Goal: Transaction & Acquisition: Purchase product/service

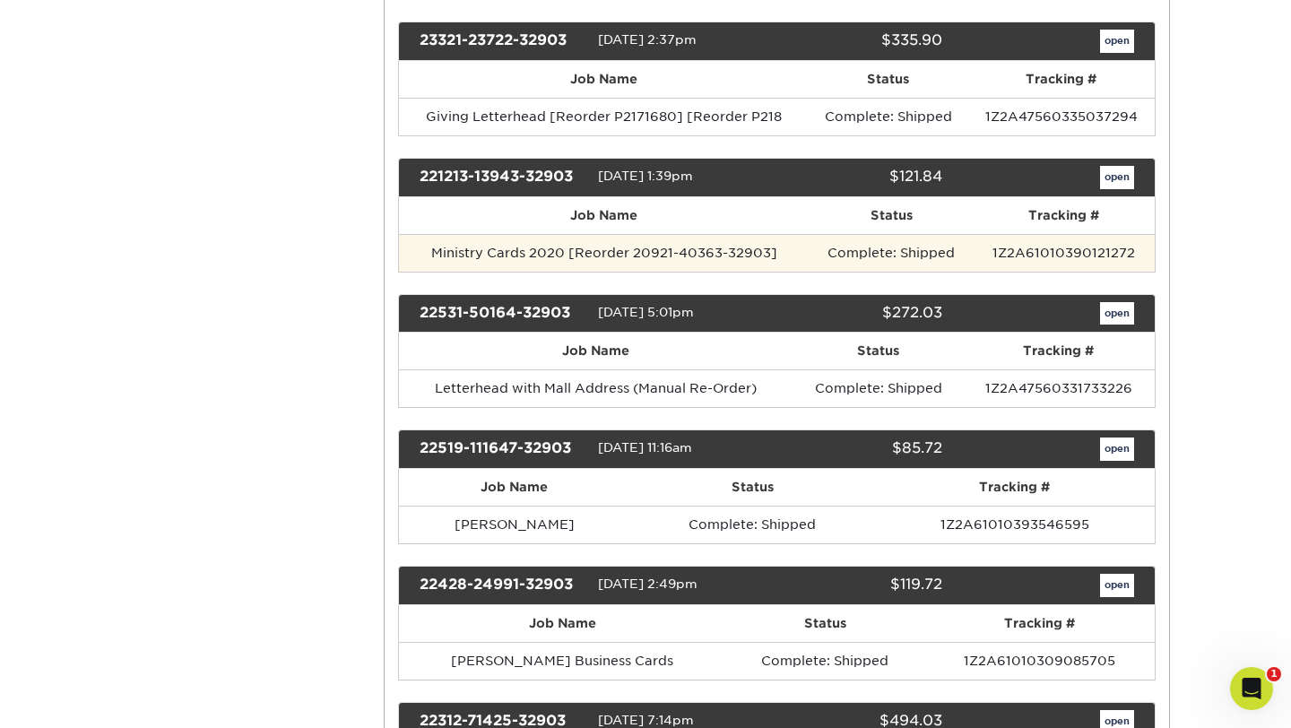
scroll to position [568, 0]
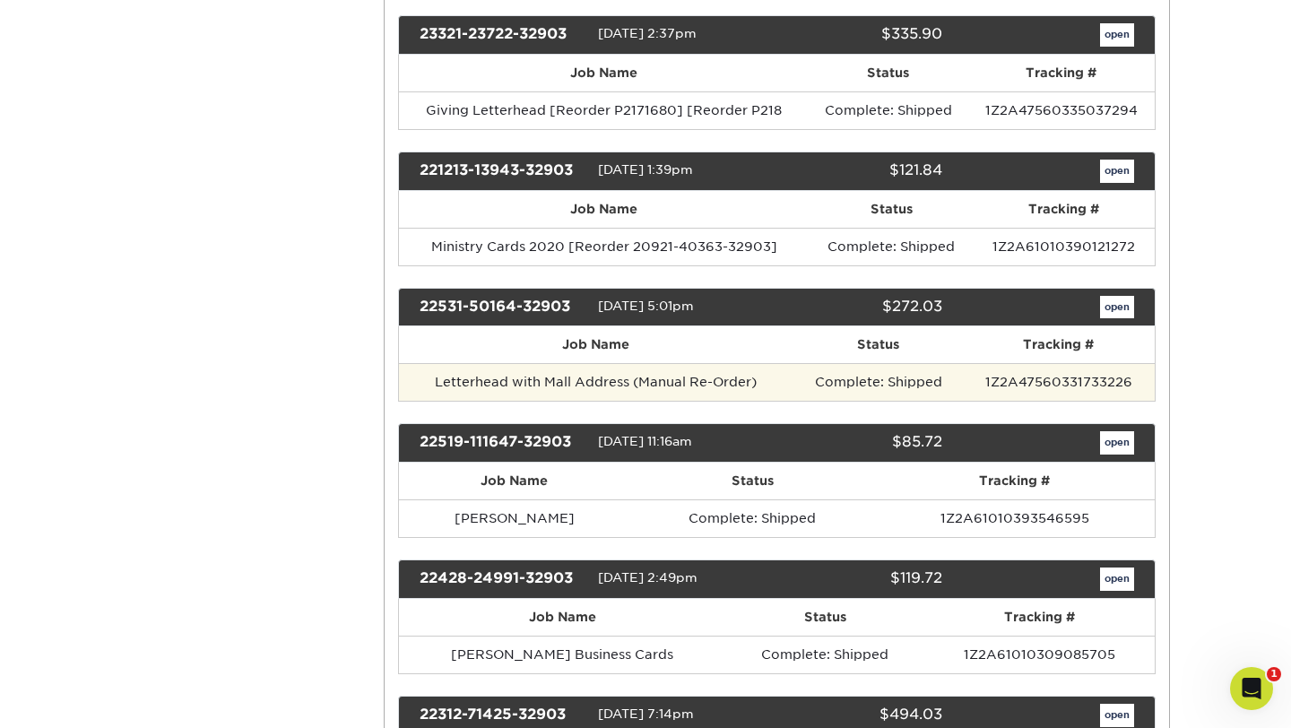
click at [698, 382] on td "Letterhead with Mall Address (Manual Re-Order)" at bounding box center [596, 382] width 395 height 38
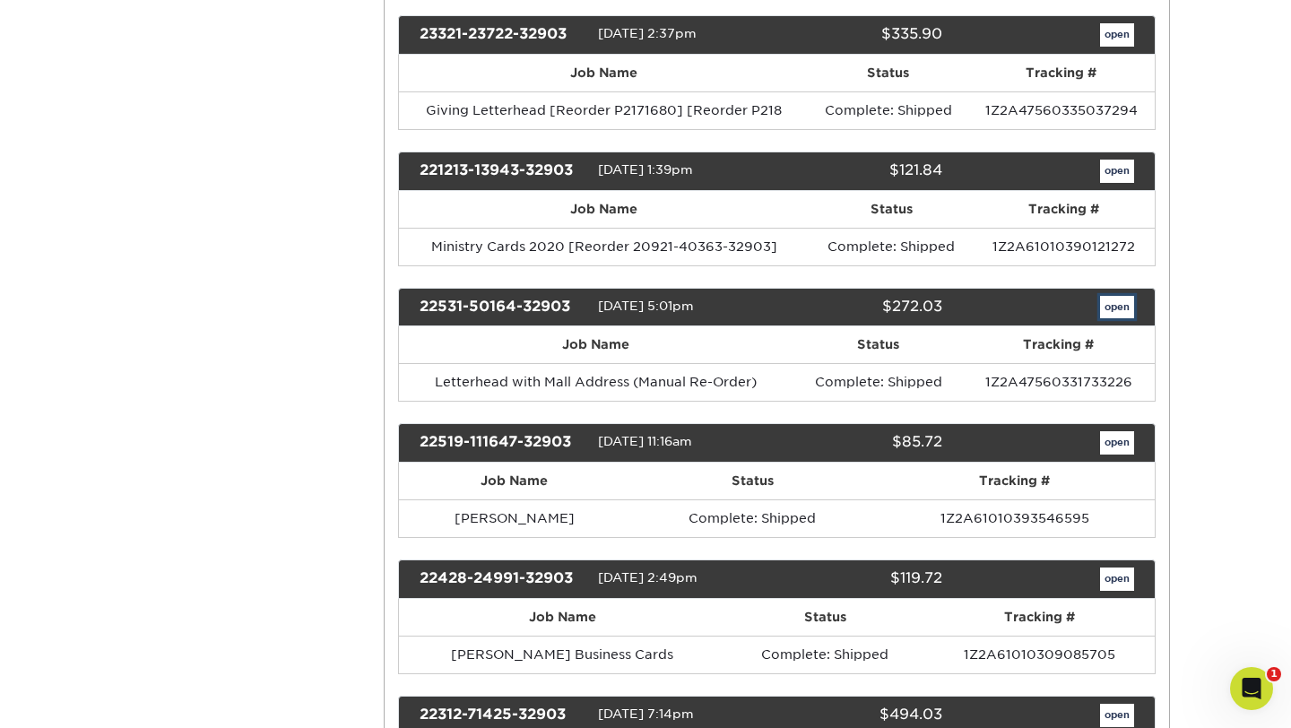
click at [1123, 300] on link "open" at bounding box center [1117, 307] width 34 height 23
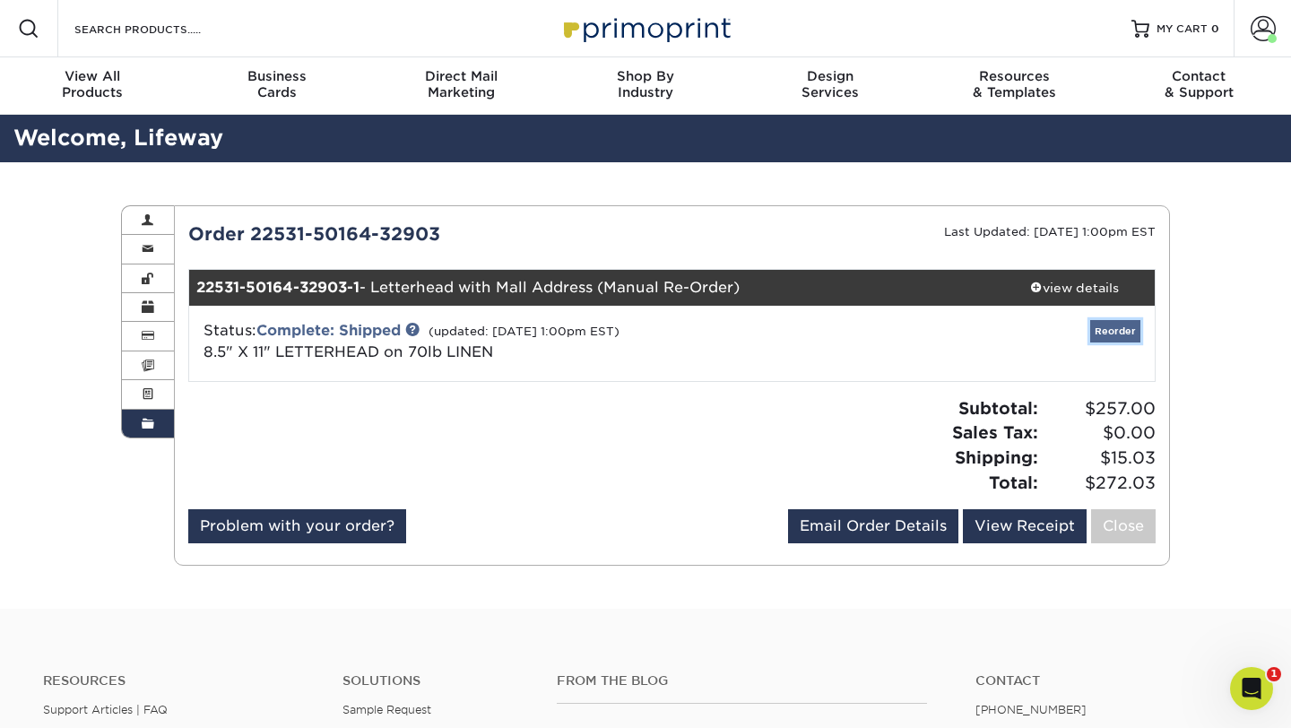
click at [1112, 334] on link "Reorder" at bounding box center [1115, 331] width 50 height 22
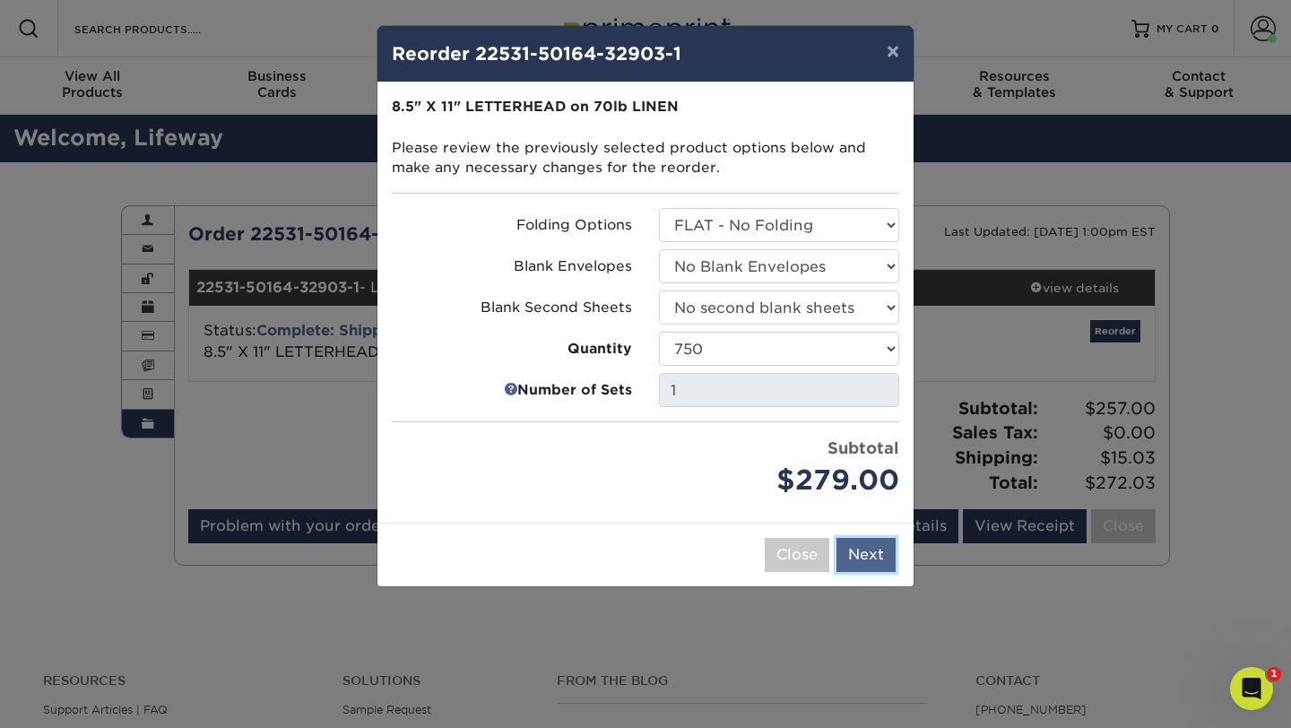
click at [874, 558] on button "Next" at bounding box center [866, 555] width 59 height 34
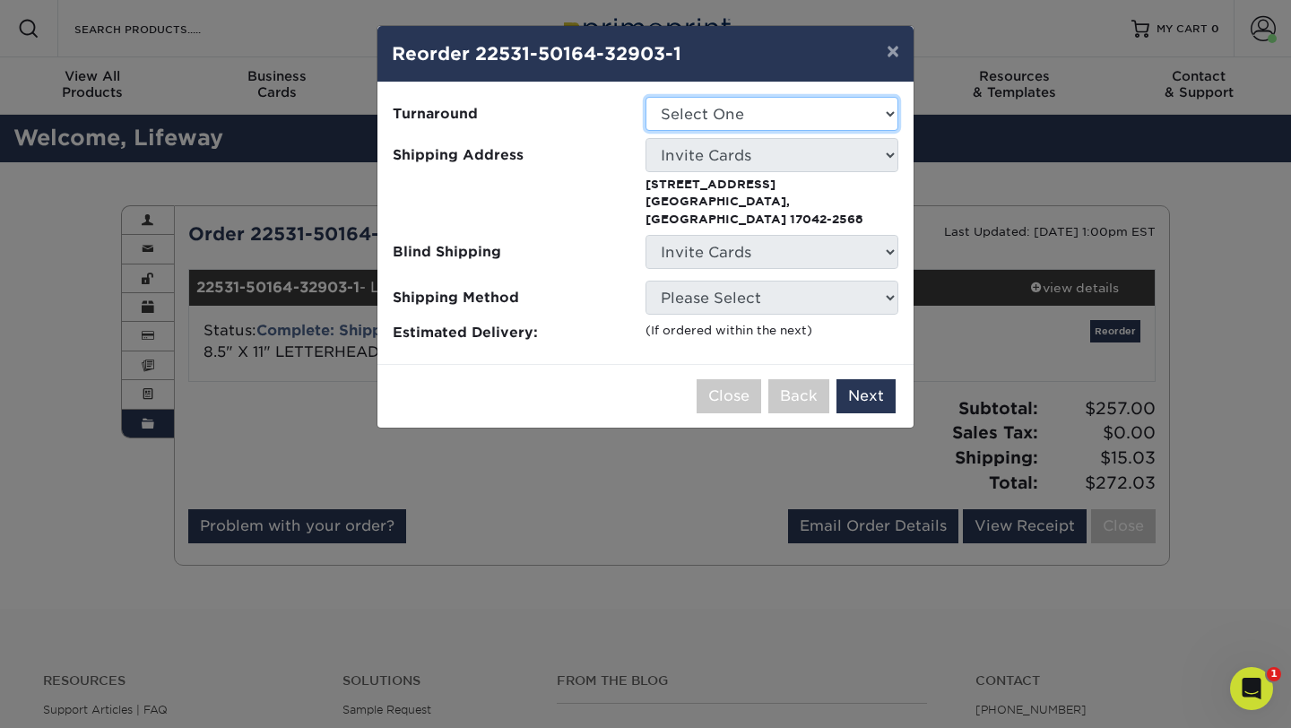
click at [863, 101] on select "Select One 2-4 Business Days 2 Day Next Business Day" at bounding box center [772, 114] width 253 height 34
select select "b76190da-9d61-4f95-85a9-529f08800b10"
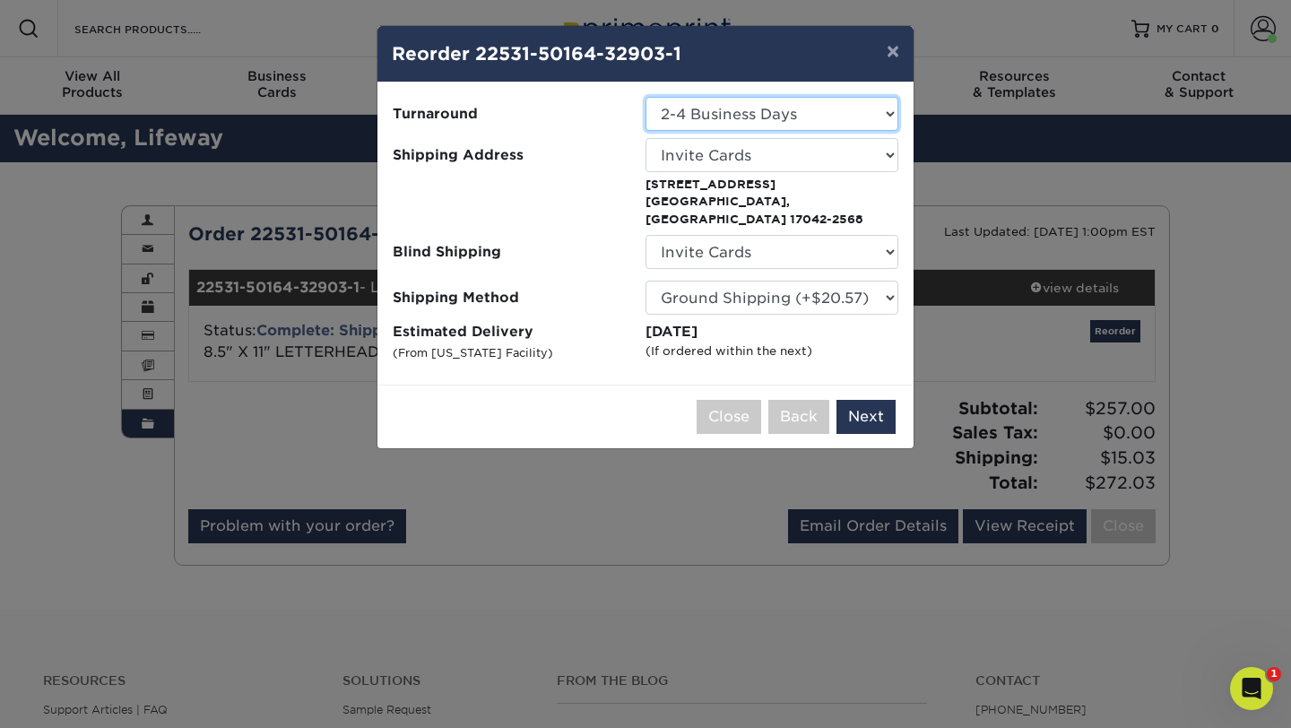
click at [866, 122] on select "Select One 2-4 Business Days 2 Day Next Business Day" at bounding box center [772, 114] width 253 height 34
click at [864, 152] on select "Select One Apartment Danielle Yingst Invite Cards Lifeway Church (Mall) Mistie …" at bounding box center [772, 155] width 253 height 34
select select "231635"
click at [879, 400] on button "Next" at bounding box center [866, 417] width 59 height 34
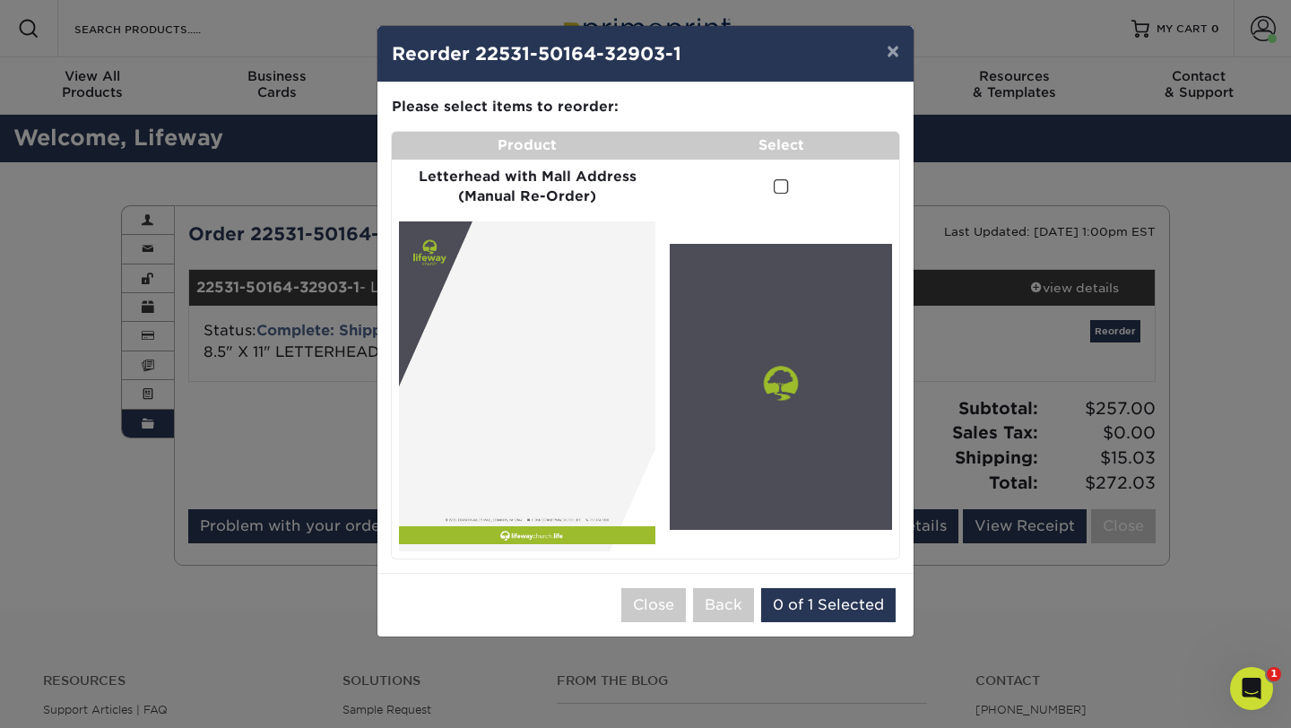
click at [781, 186] on span at bounding box center [781, 186] width 15 height 17
click at [0, 0] on input "checkbox" at bounding box center [0, 0] width 0 height 0
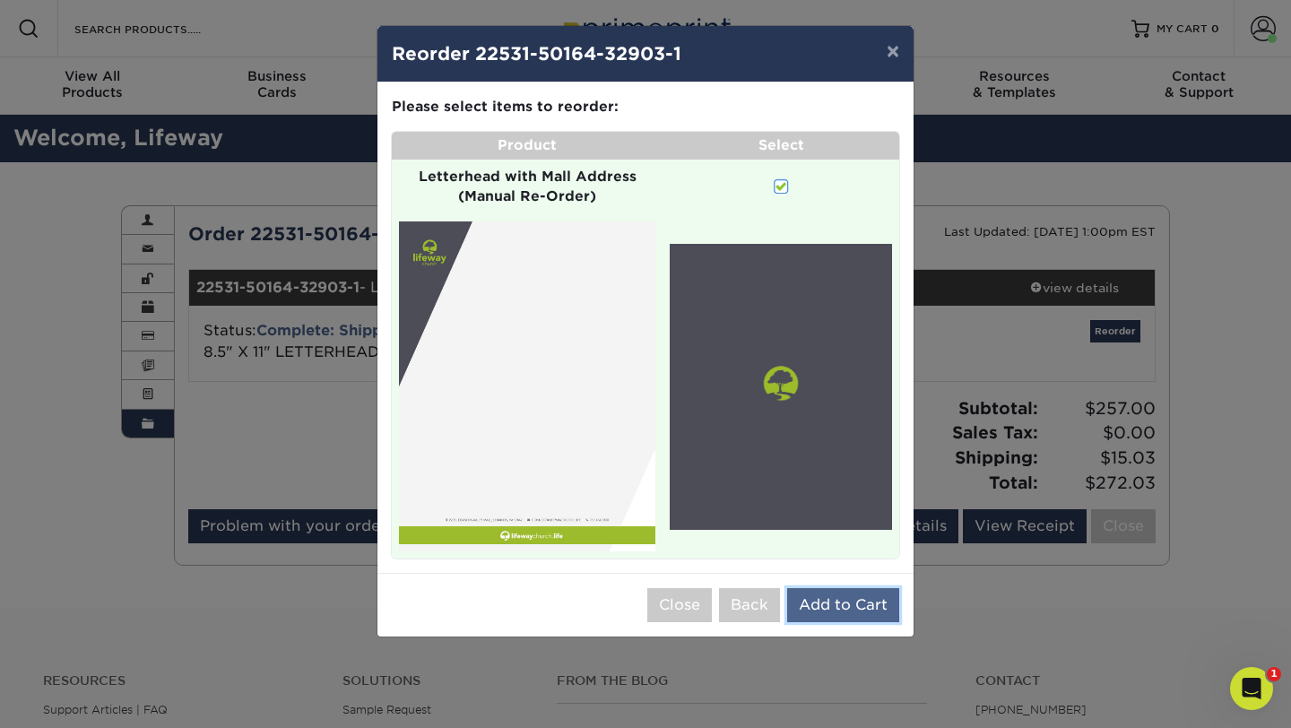
click at [842, 591] on button "Add to Cart" at bounding box center [843, 605] width 112 height 34
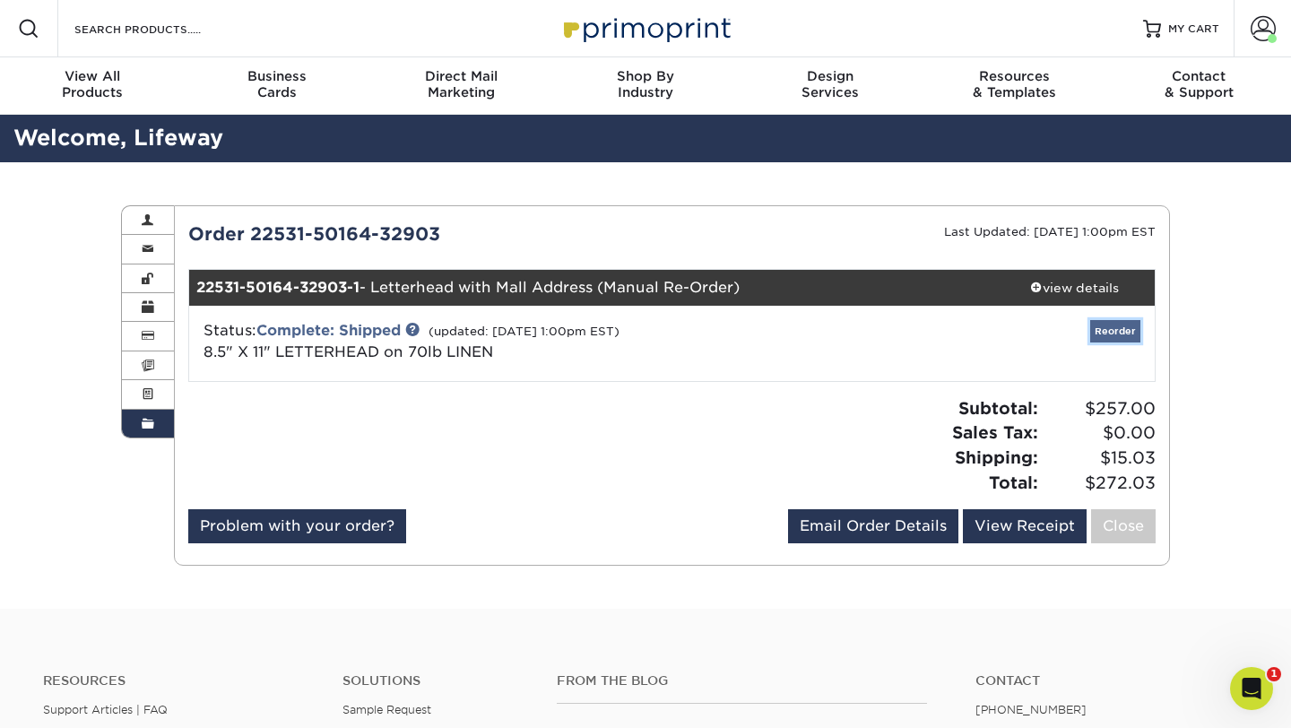
click at [1115, 334] on link "Reorder" at bounding box center [1115, 331] width 50 height 22
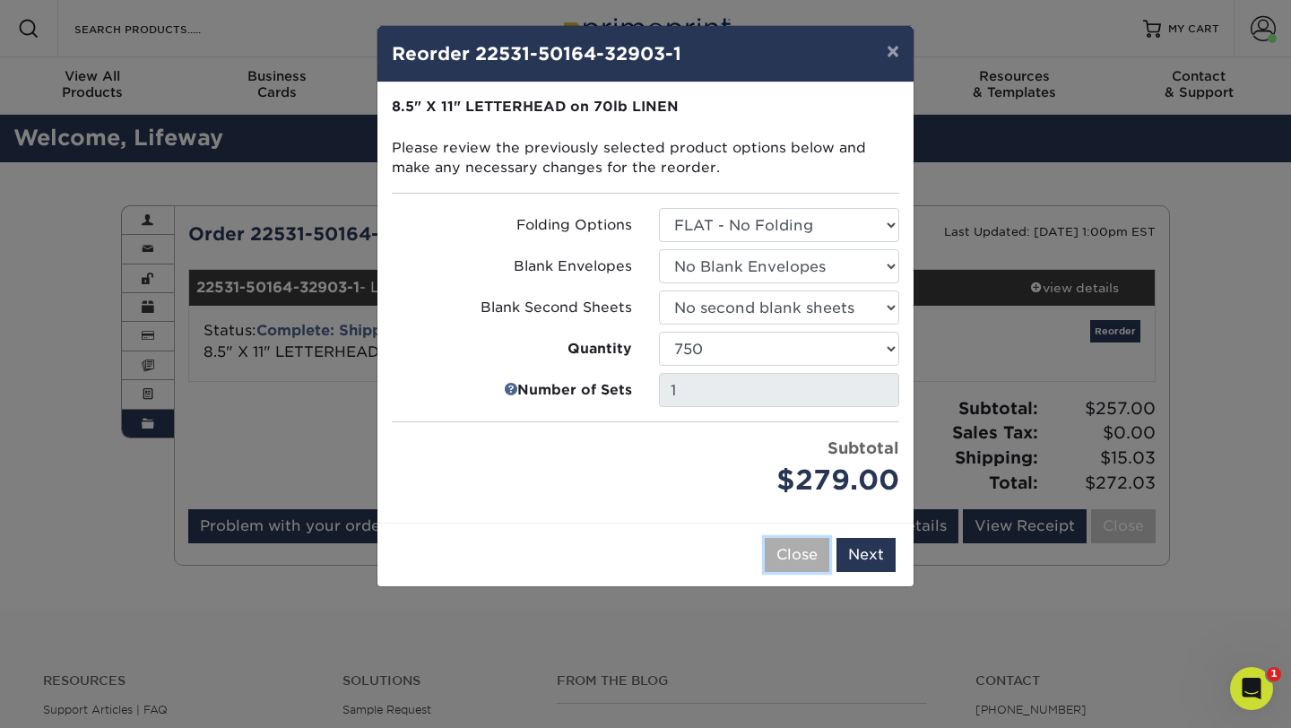
click at [813, 559] on button "Close" at bounding box center [797, 555] width 65 height 34
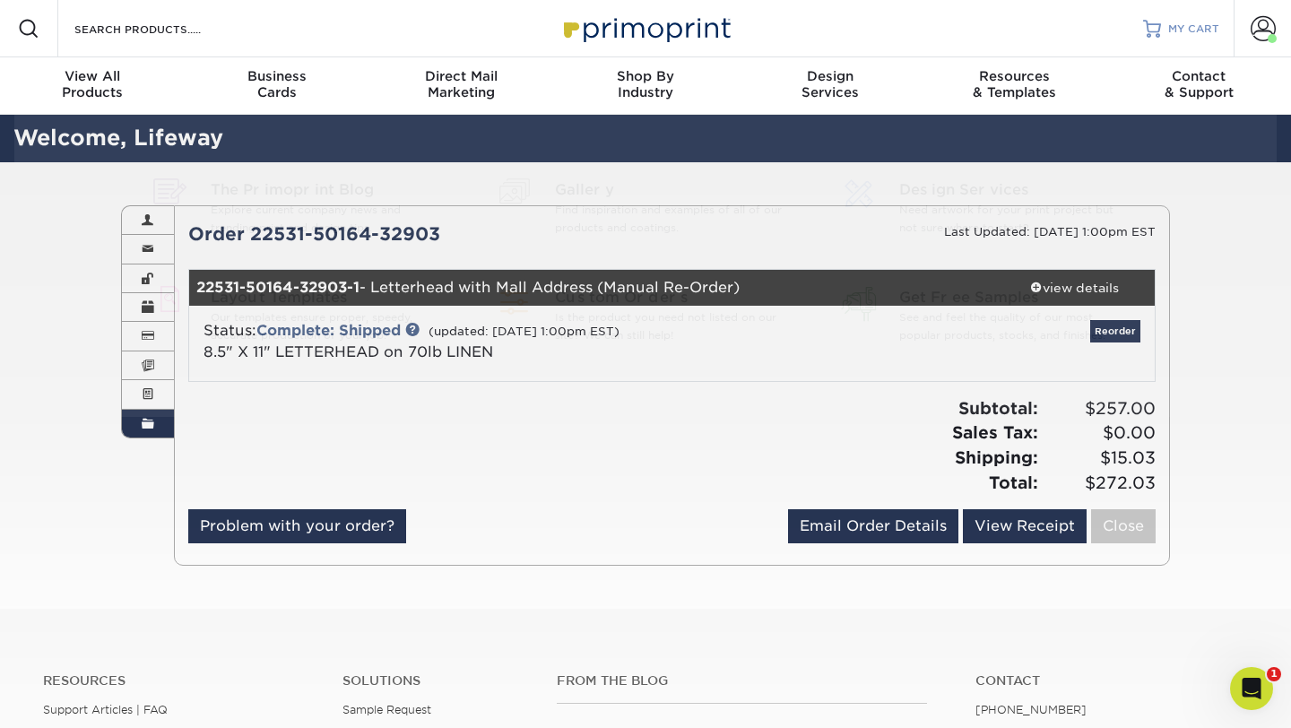
click at [1192, 32] on span "MY CART" at bounding box center [1193, 29] width 51 height 15
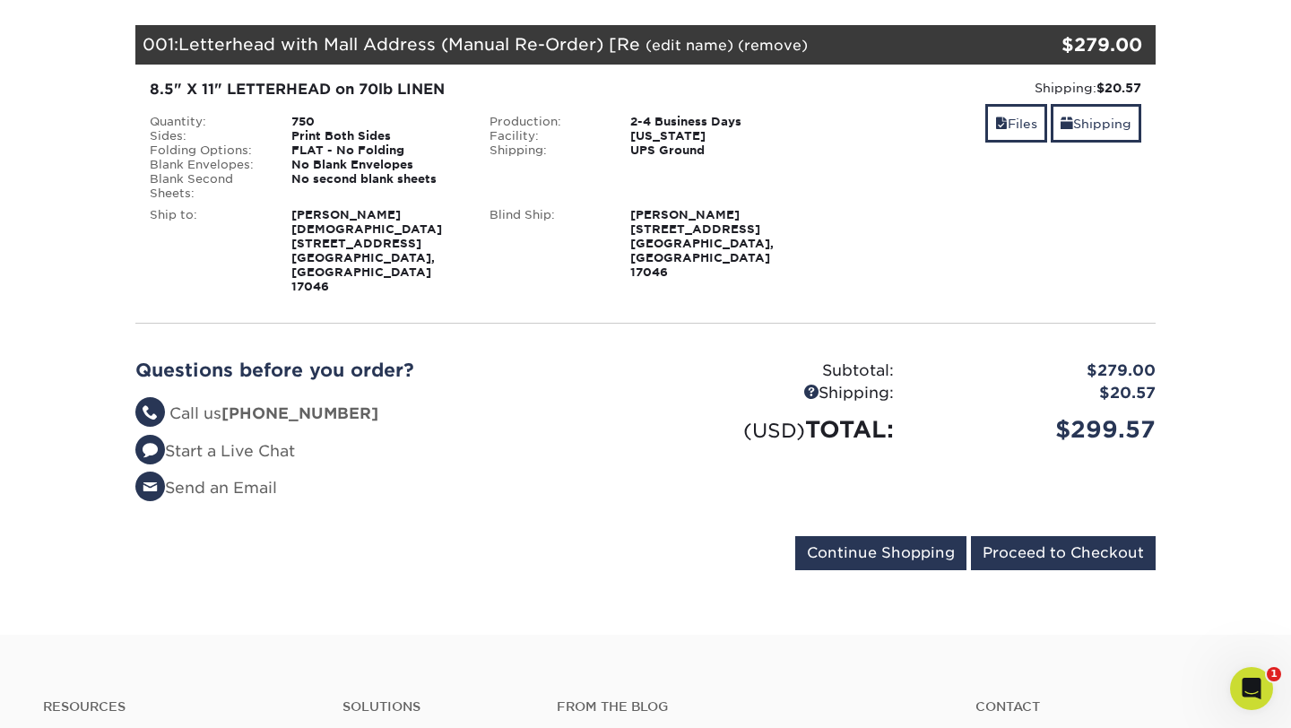
scroll to position [229, 0]
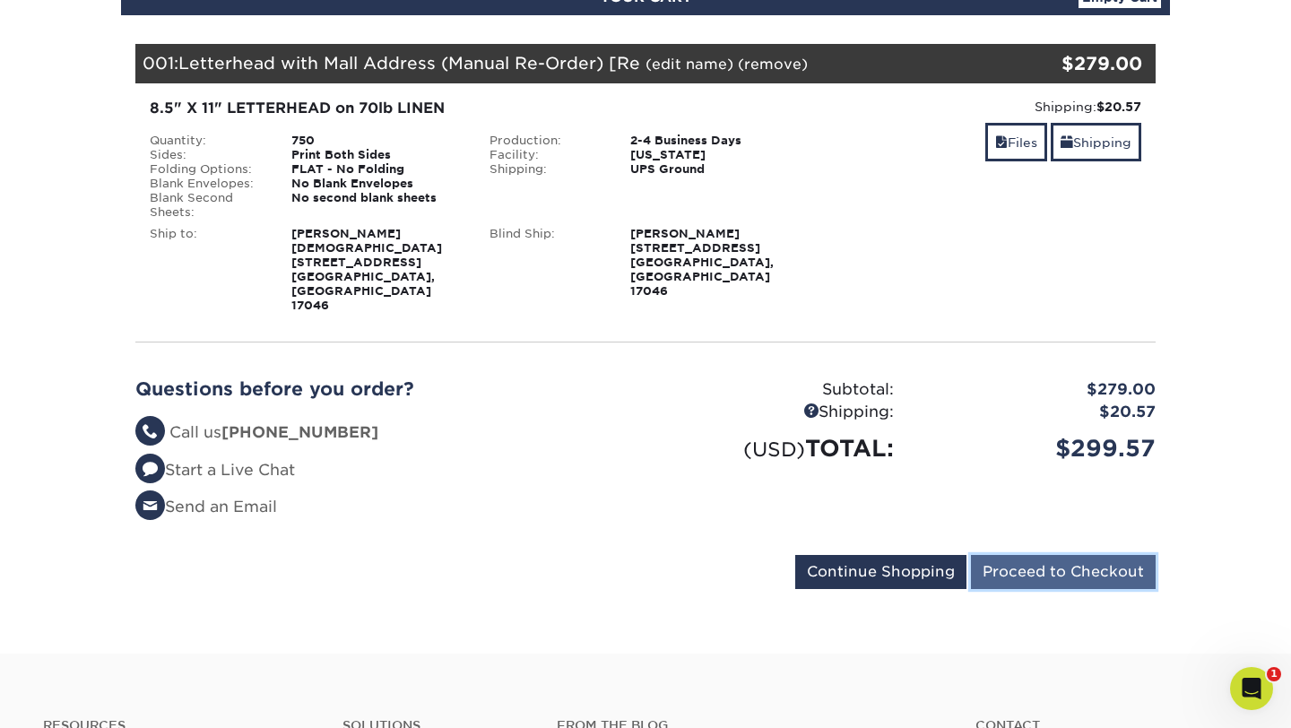
click at [1091, 555] on input "Proceed to Checkout" at bounding box center [1063, 572] width 185 height 34
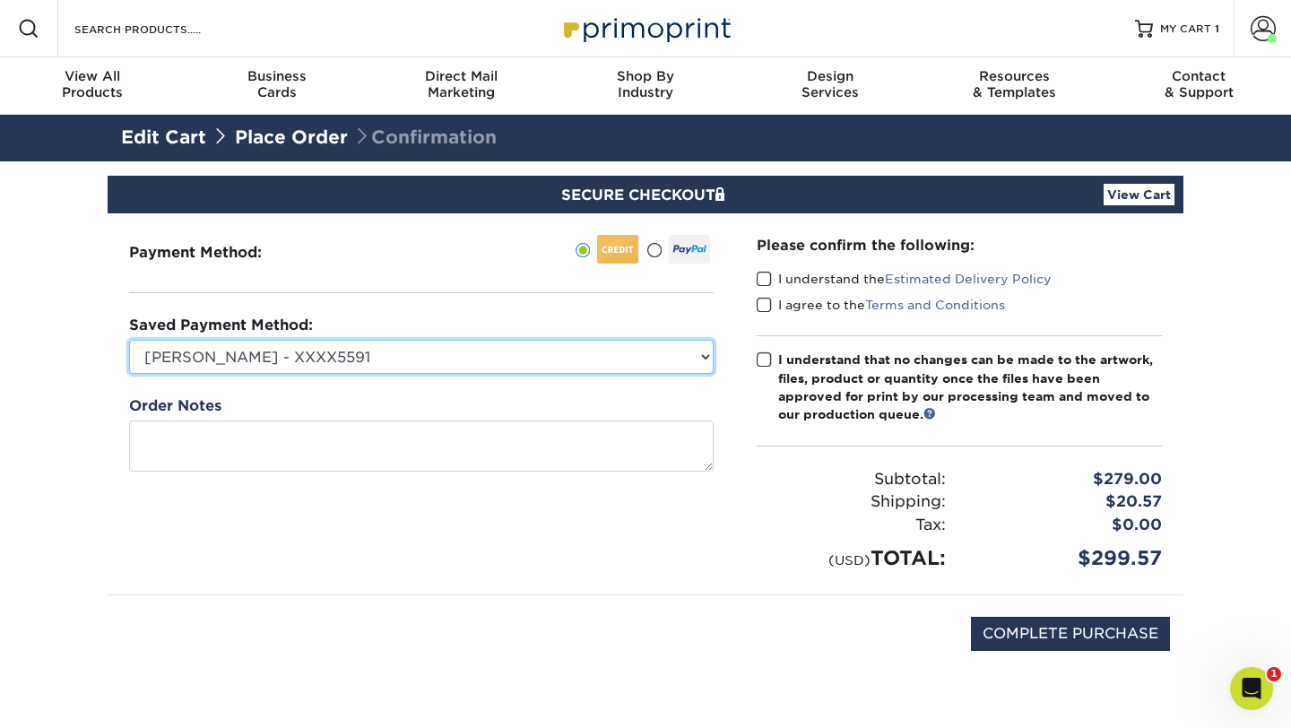
click at [460, 355] on select "Mistie Osterhouse - XXXX5591 Mistie - XXXX5135 American Express - XXXX1214 Visa…" at bounding box center [421, 357] width 585 height 34
select select
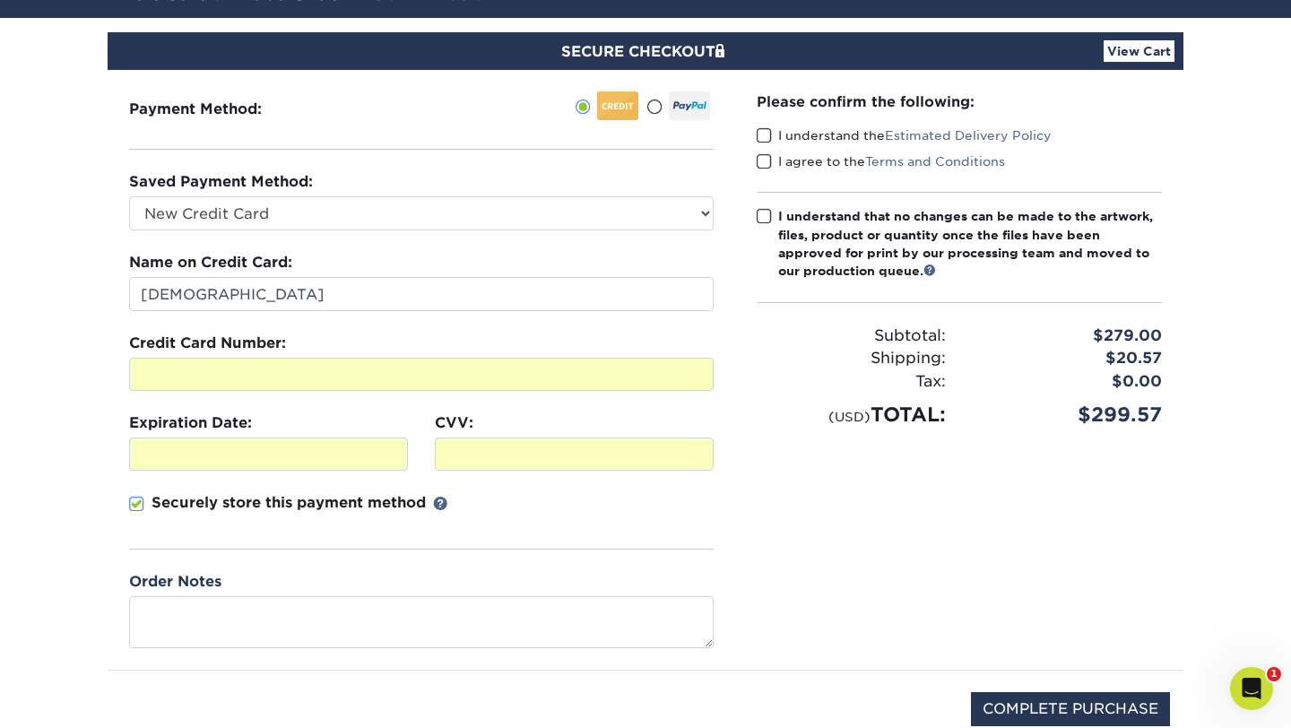
scroll to position [135, 0]
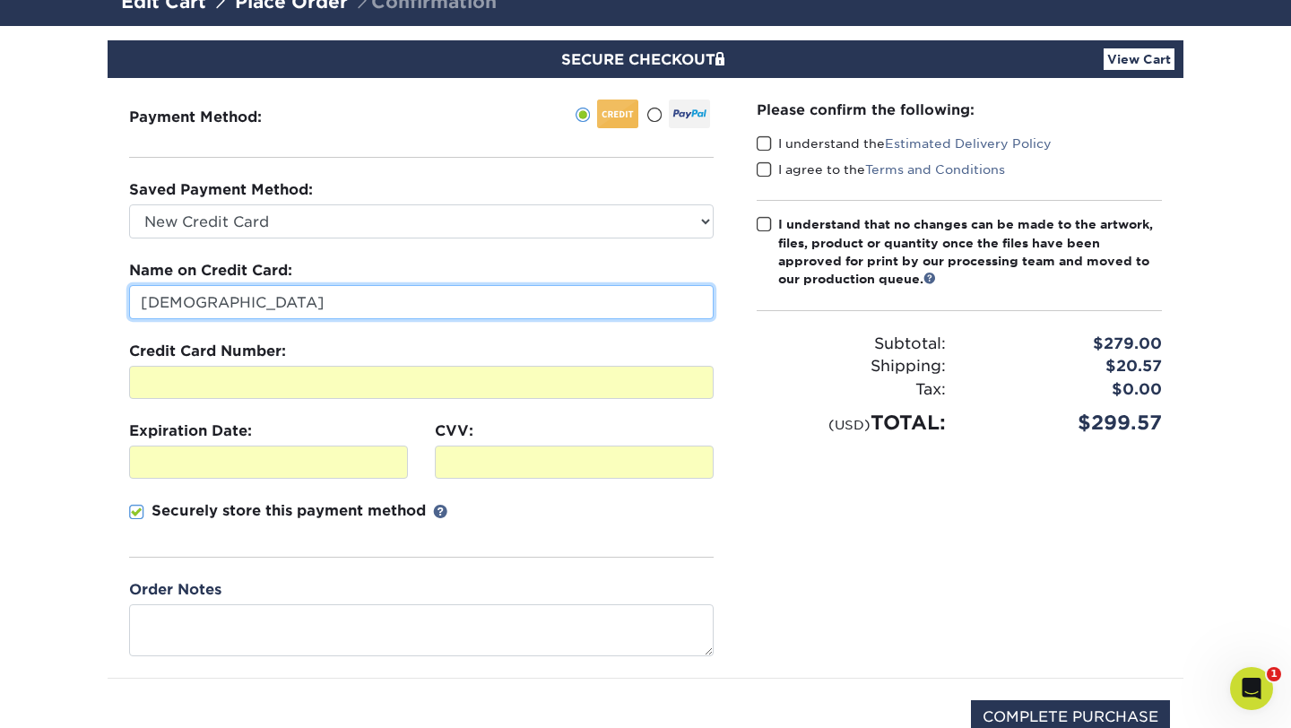
click at [311, 301] on input "[DEMOGRAPHIC_DATA]" at bounding box center [421, 302] width 585 height 34
click at [179, 298] on input "[DEMOGRAPHIC_DATA]" at bounding box center [421, 302] width 585 height 34
type input "Danielle New"
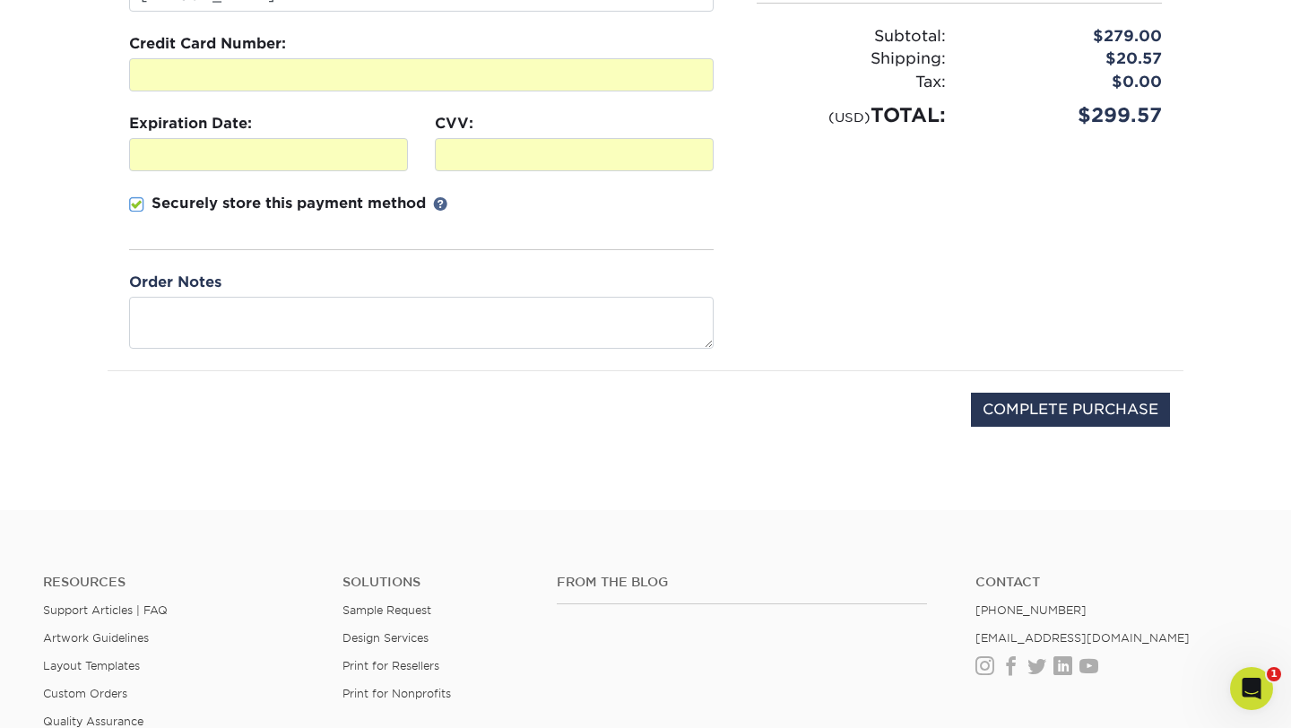
drag, startPoint x: 754, startPoint y: 542, endPoint x: 724, endPoint y: 549, distance: 31.3
click at [724, 549] on div "Resources Menu Search Products Account Welcome, Lifeway Primo Client Account Da…" at bounding box center [645, 296] width 1291 height 1478
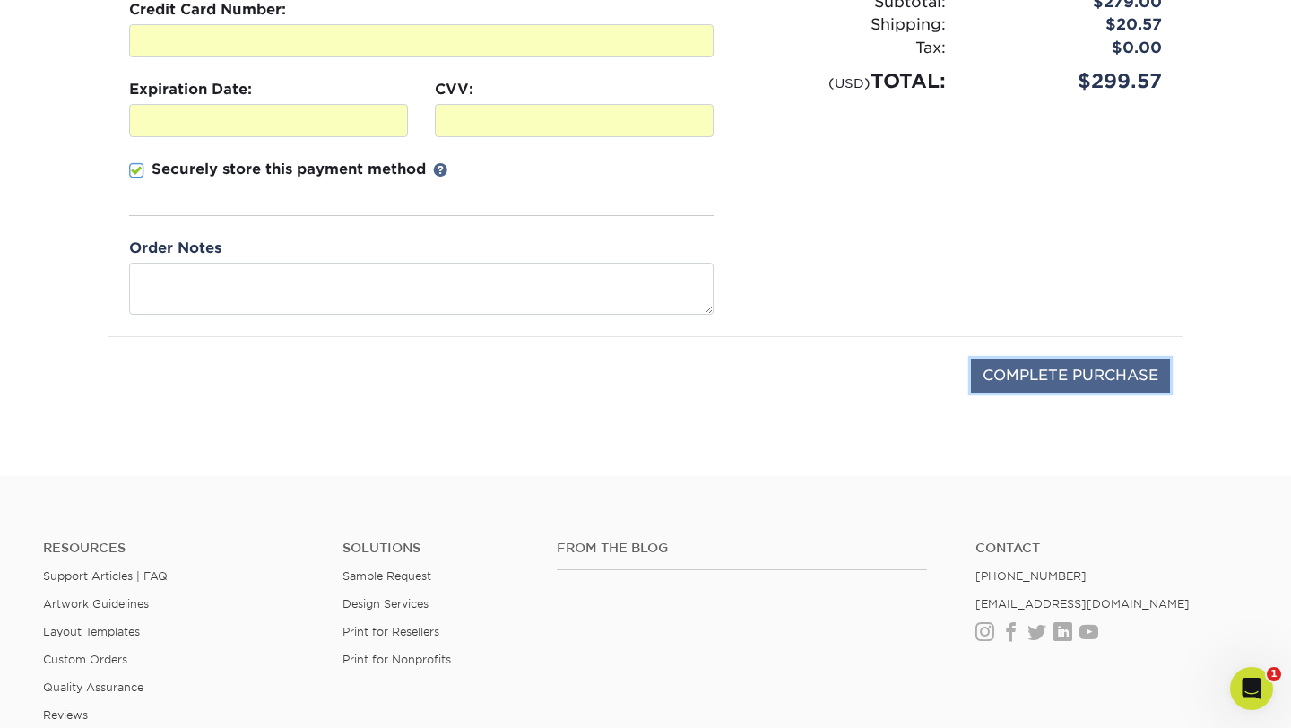
click at [1047, 369] on input "COMPLETE PURCHASE" at bounding box center [1070, 376] width 199 height 34
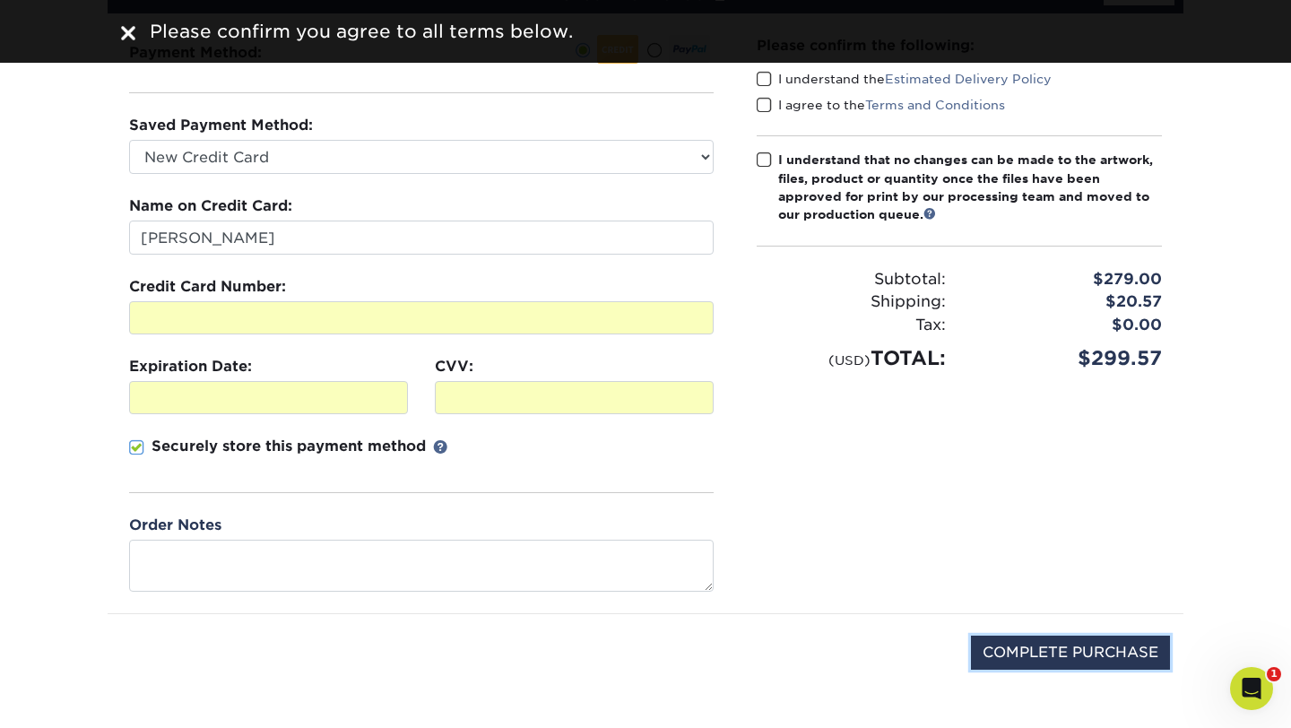
scroll to position [0, 0]
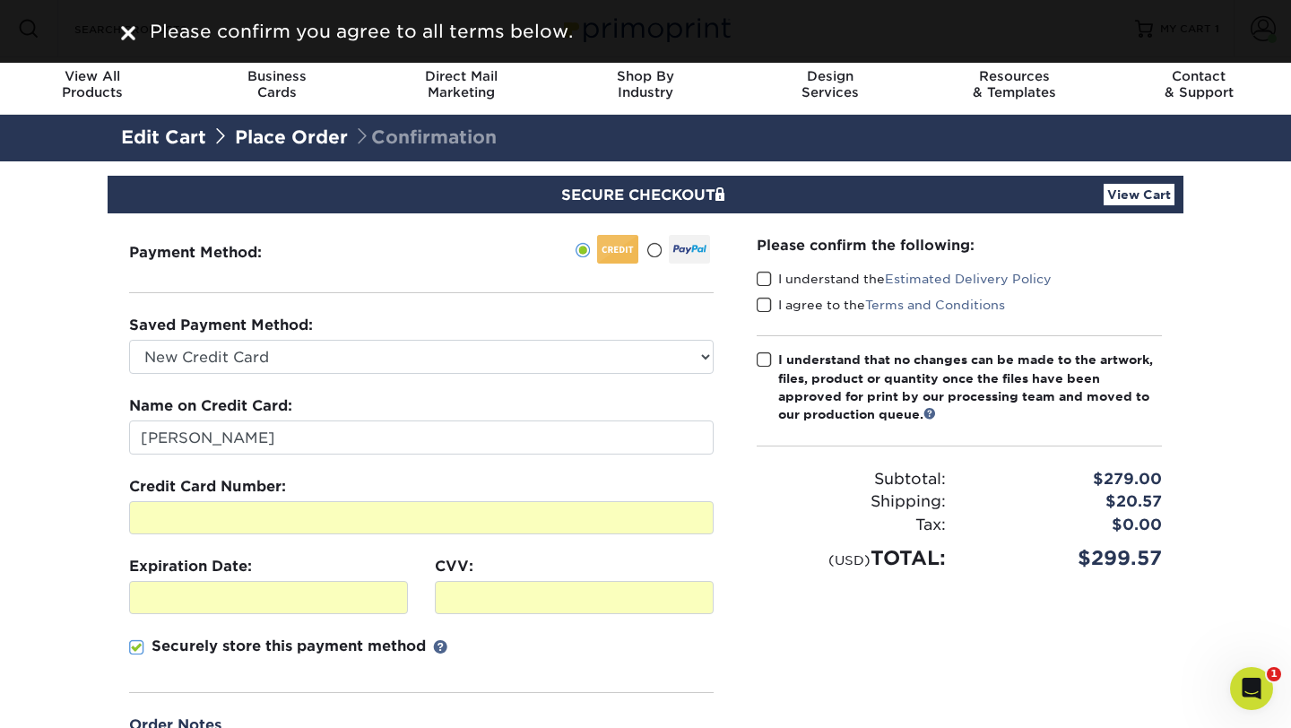
click at [761, 282] on span at bounding box center [764, 279] width 15 height 17
click at [0, 0] on input "I understand the Estimated Delivery Policy" at bounding box center [0, 0] width 0 height 0
click at [761, 306] on span at bounding box center [764, 305] width 15 height 17
click at [0, 0] on input "I agree to the Terms and Conditions" at bounding box center [0, 0] width 0 height 0
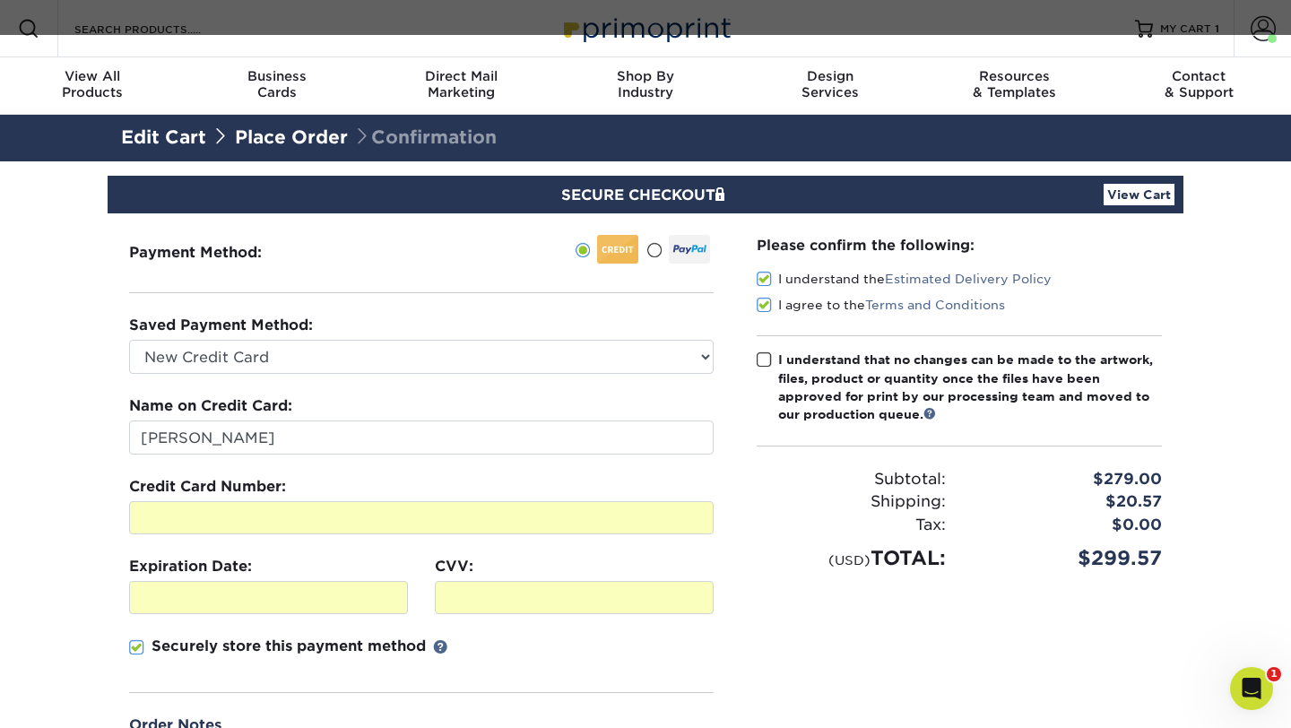
click at [764, 353] on span at bounding box center [764, 359] width 15 height 17
click at [0, 0] on input "I understand that no changes can be made to the artwork, files, product or quan…" at bounding box center [0, 0] width 0 height 0
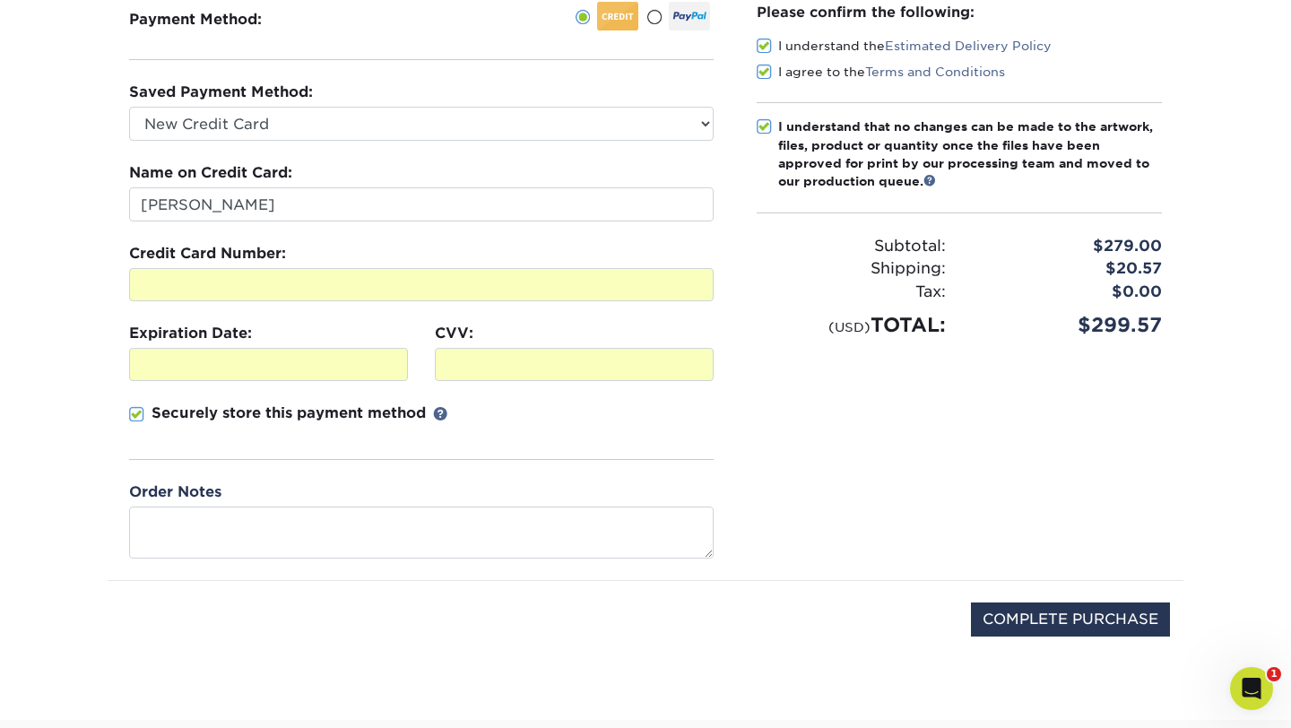
scroll to position [406, 0]
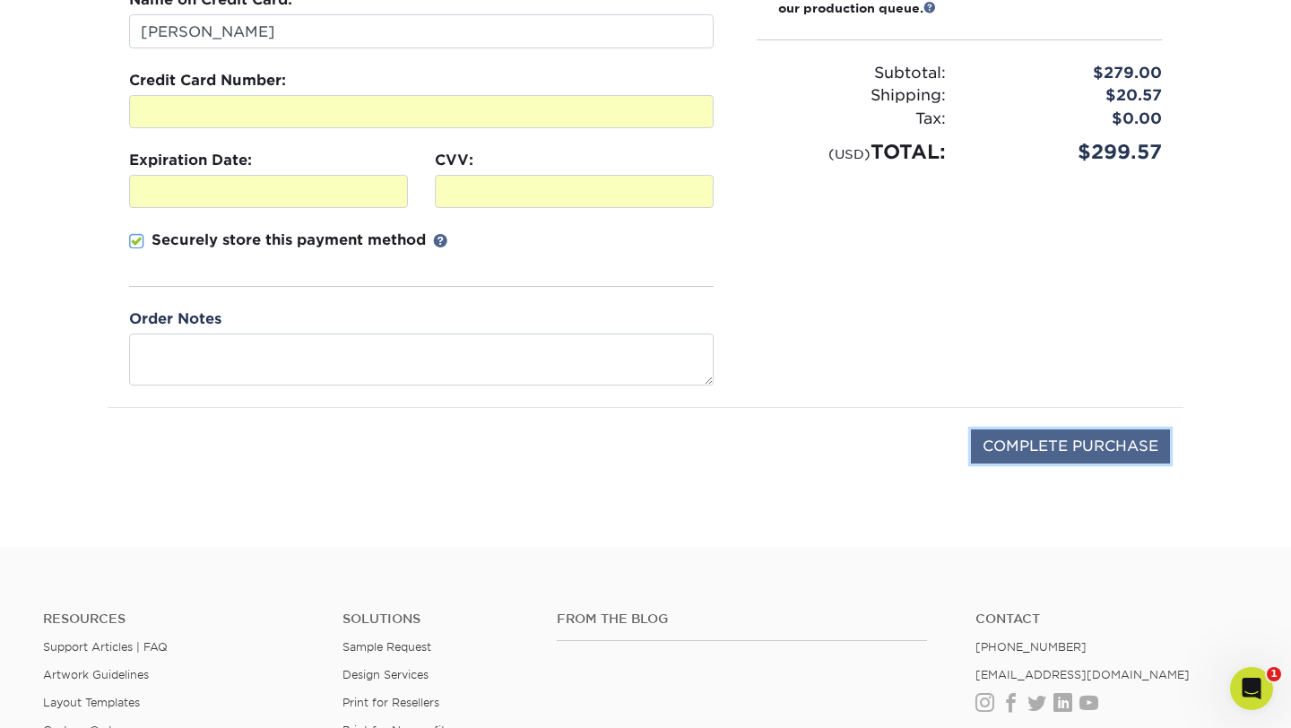
click at [1088, 447] on input "COMPLETE PURCHASE" at bounding box center [1070, 446] width 199 height 34
type input "PROCESSING, PLEASE WAIT..."
